Goal: Information Seeking & Learning: Learn about a topic

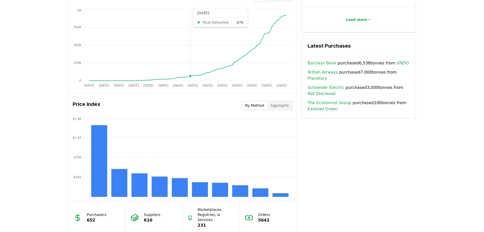
scroll to position [356, 0]
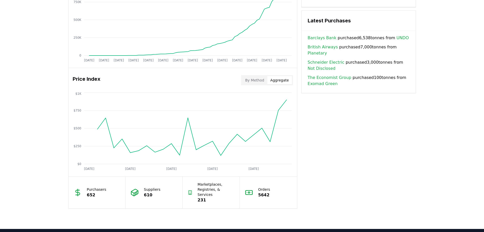
click at [280, 82] on button "Aggregate" at bounding box center [279, 80] width 25 height 8
click at [260, 81] on button "By Method" at bounding box center [254, 80] width 25 height 8
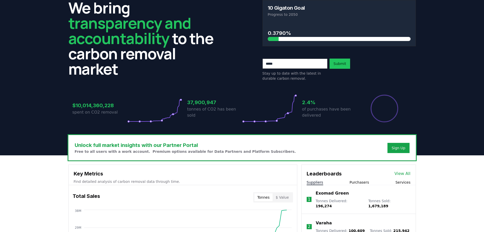
scroll to position [0, 0]
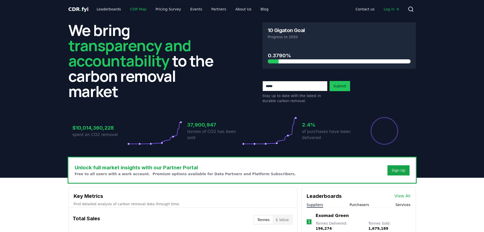
click at [130, 9] on link "CDR Map" at bounding box center [138, 9] width 24 height 9
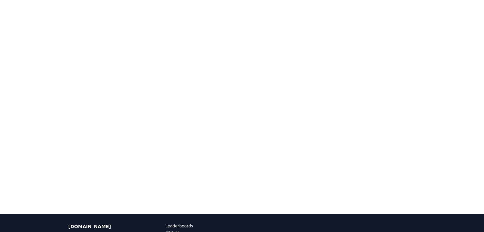
scroll to position [102, 0]
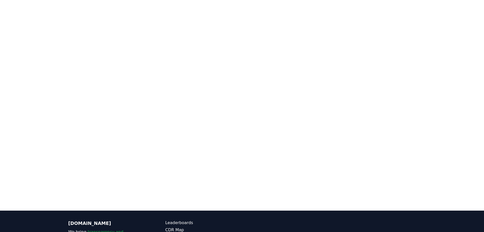
click at [438, 97] on div at bounding box center [242, 95] width 484 height 232
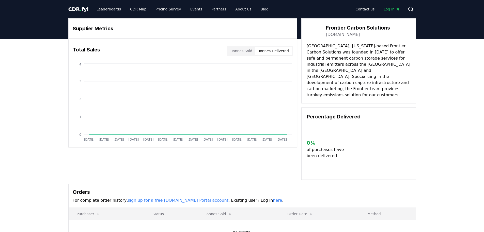
click at [271, 49] on button "Tonnes Delivered" at bounding box center [273, 51] width 37 height 8
click at [243, 50] on button "Tonnes Sold" at bounding box center [241, 51] width 27 height 8
click at [106, 10] on link "Leaderboards" at bounding box center [109, 9] width 33 height 9
